Goal: Transaction & Acquisition: Book appointment/travel/reservation

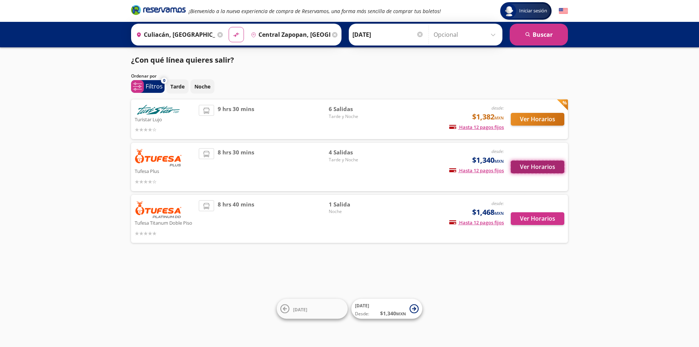
click at [542, 168] on button "Ver Horarios" at bounding box center [538, 167] width 54 height 13
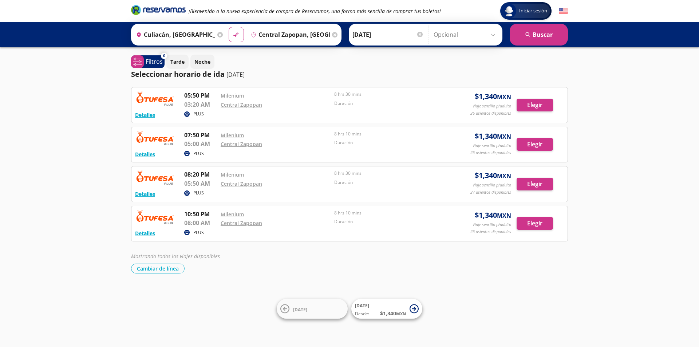
click at [419, 35] on div at bounding box center [419, 34] width 5 height 5
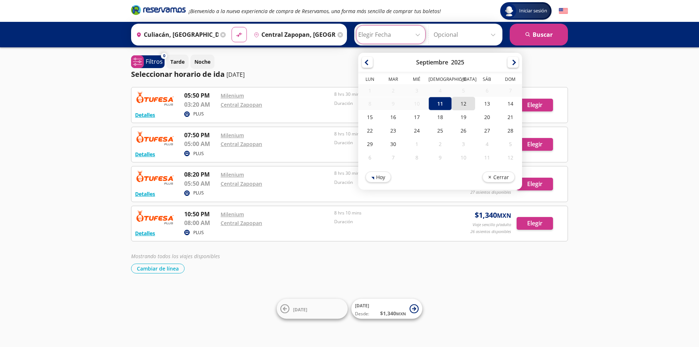
click at [460, 104] on div "12" at bounding box center [463, 103] width 23 height 13
type input "[DATE]"
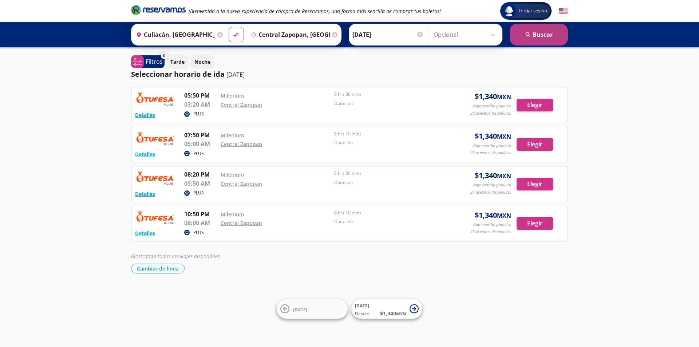
click at [533, 36] on button "search [GEOGRAPHIC_DATA]" at bounding box center [539, 35] width 58 height 22
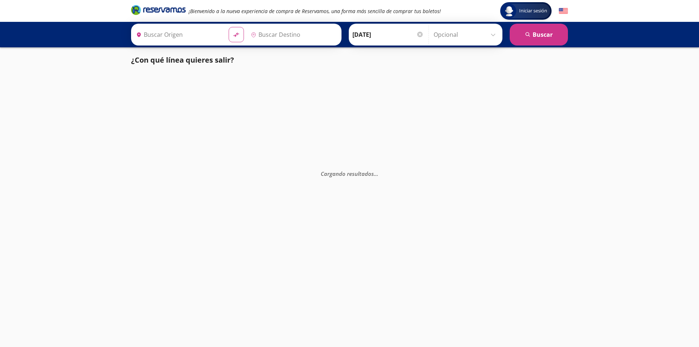
type input "Culiacán, [GEOGRAPHIC_DATA]"
type input "Central Zapopan, [GEOGRAPHIC_DATA]"
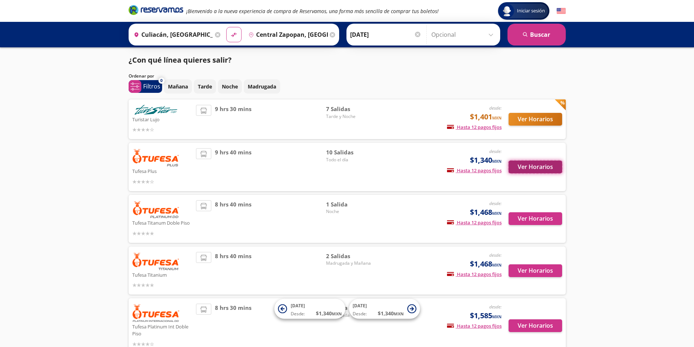
click at [535, 168] on button "Ver Horarios" at bounding box center [536, 167] width 54 height 13
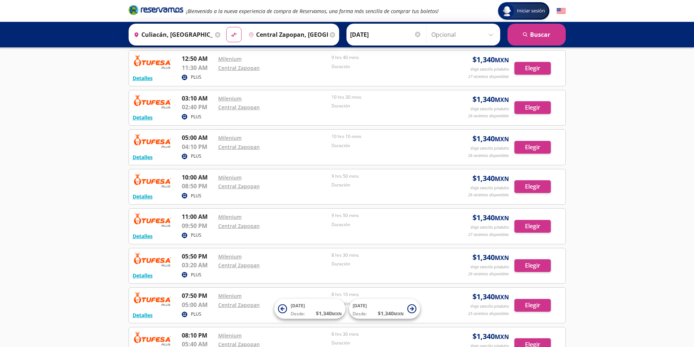
scroll to position [61, 0]
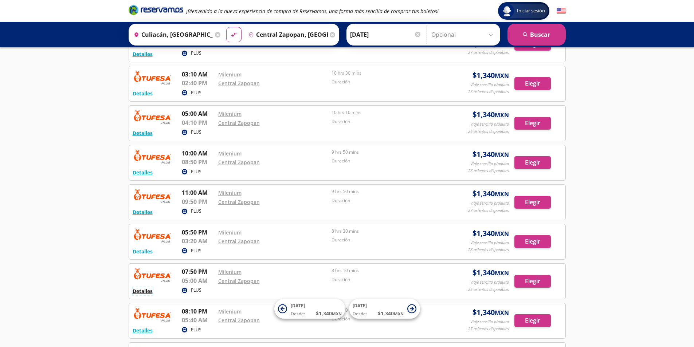
click at [147, 292] on button "Detalles" at bounding box center [143, 291] width 20 height 8
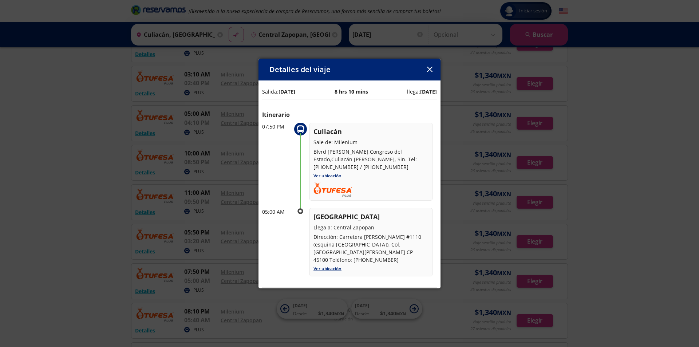
click at [432, 70] on icon "button" at bounding box center [429, 69] width 5 height 5
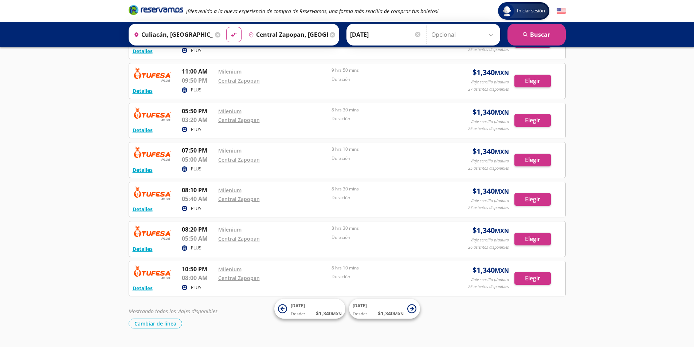
scroll to position [121, 0]
